Goal: Use online tool/utility: Utilize a website feature to perform a specific function

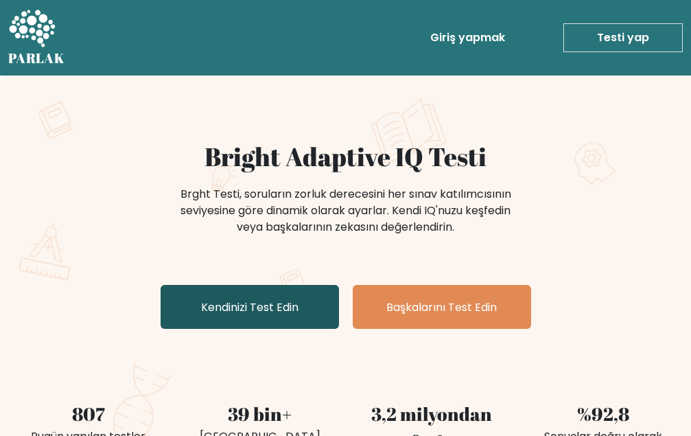
click at [265, 320] on link "Kendinizi Test Edin" at bounding box center [250, 307] width 178 height 45
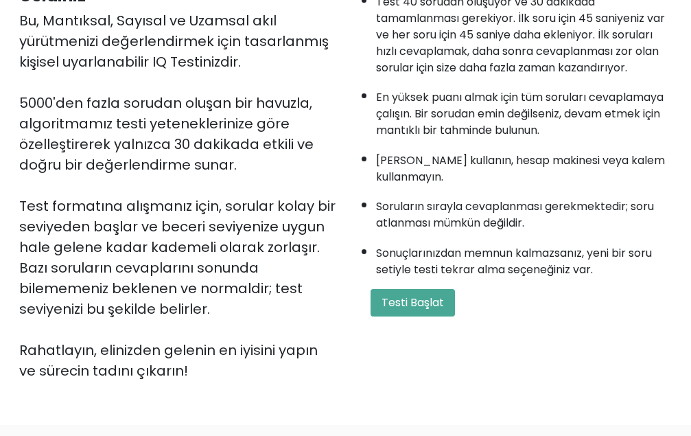
scroll to position [206, 0]
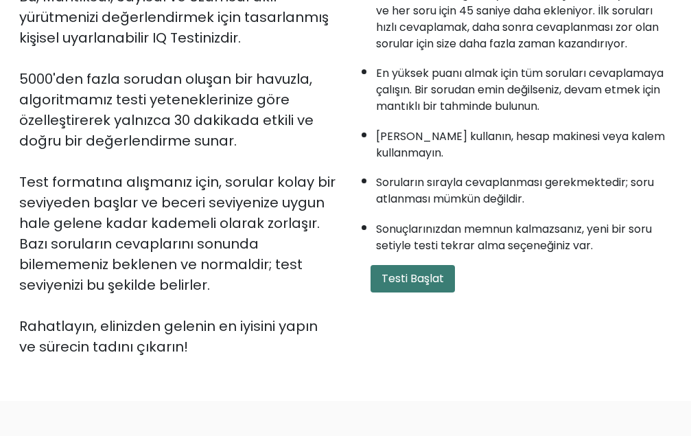
click at [386, 285] on font "Testi Başlat" at bounding box center [412, 278] width 62 height 16
